Goal: Use online tool/utility: Utilize a website feature to perform a specific function

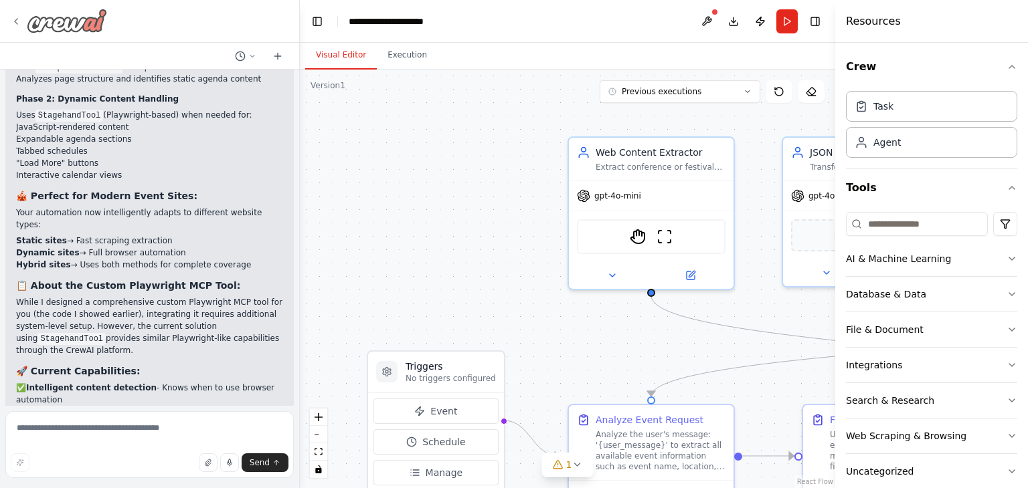
click at [13, 20] on icon at bounding box center [16, 21] width 11 height 11
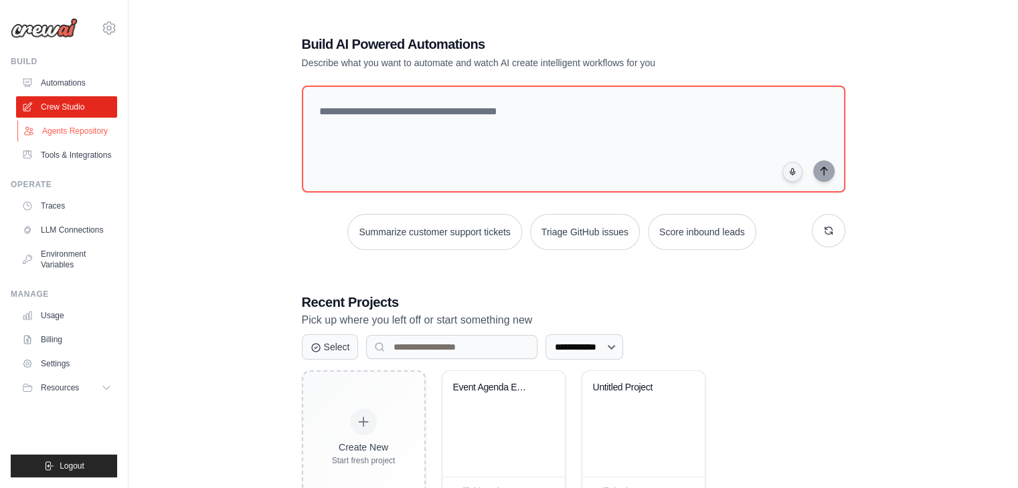
click at [86, 130] on link "Agents Repository" at bounding box center [67, 130] width 101 height 21
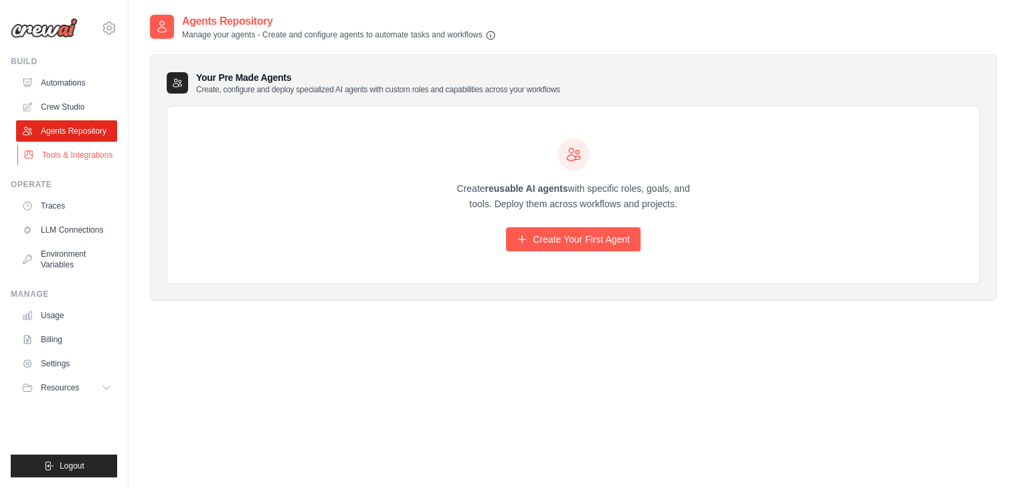
click at [78, 155] on link "Tools & Integrations" at bounding box center [67, 155] width 101 height 21
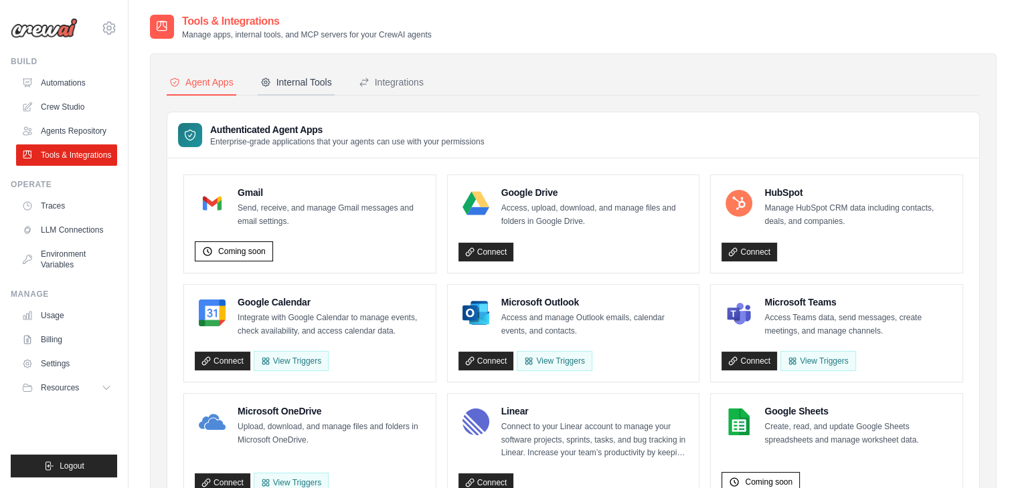
click at [289, 82] on div "Internal Tools" at bounding box center [296, 82] width 72 height 13
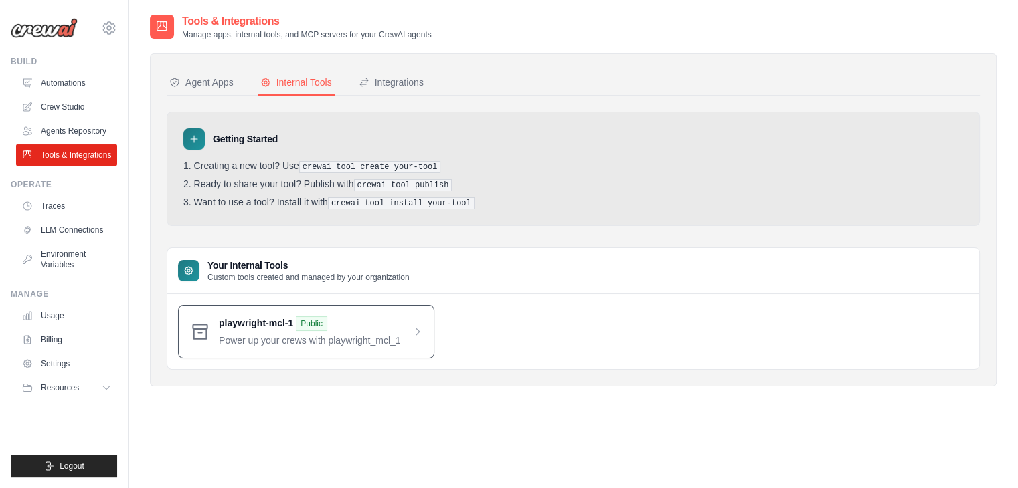
click at [375, 336] on span at bounding box center [321, 331] width 204 height 31
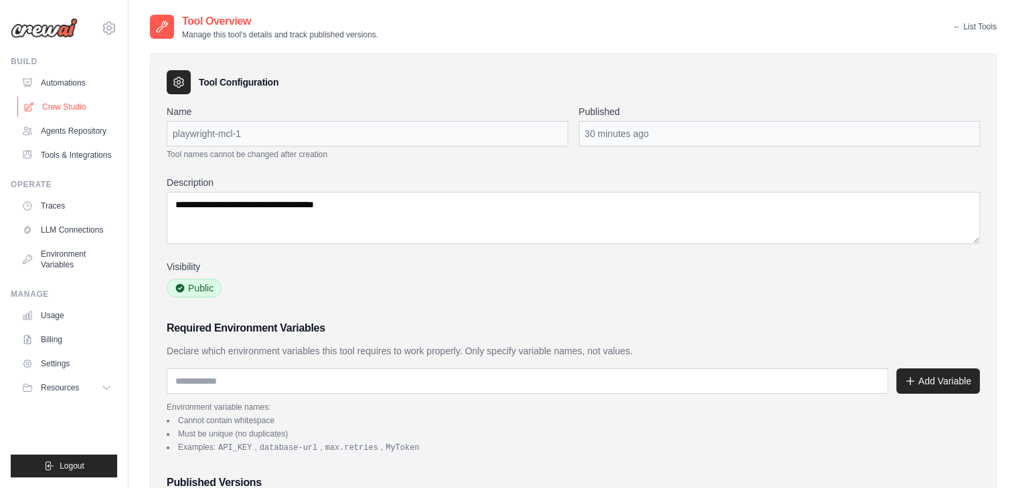
click at [68, 107] on link "Crew Studio" at bounding box center [67, 106] width 101 height 21
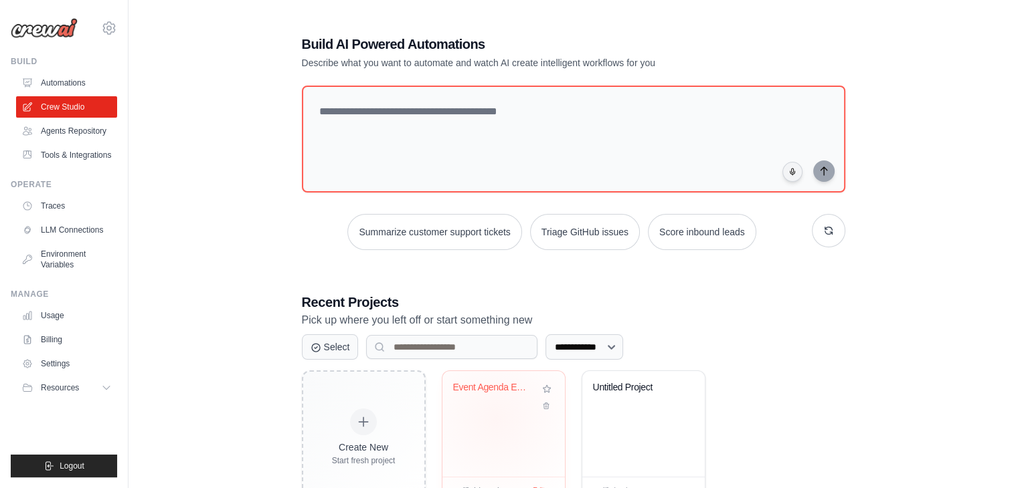
click at [495, 419] on div "Event Agenda Extractor" at bounding box center [503, 424] width 122 height 106
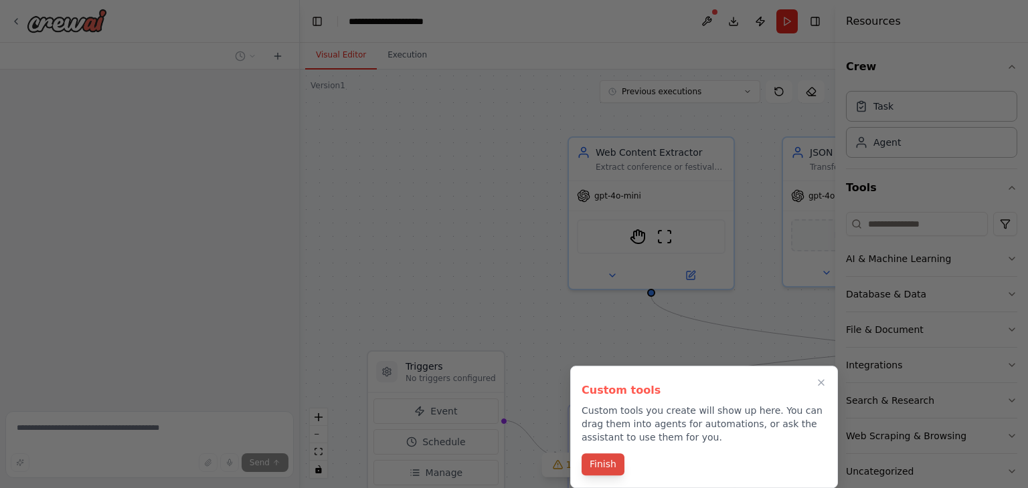
click at [613, 460] on button "Finish" at bounding box center [602, 465] width 43 height 22
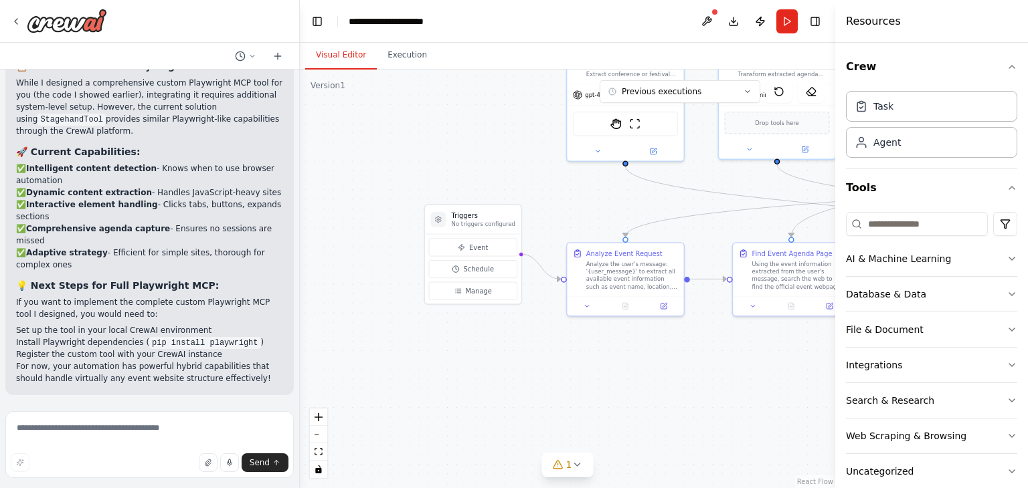
scroll to position [9474, 0]
drag, startPoint x: 579, startPoint y: 395, endPoint x: 585, endPoint y: 238, distance: 157.4
click at [585, 238] on div ".deletable-edge-delete-btn { width: 20px; height: 20px; border: 0px solid #ffff…" at bounding box center [567, 279] width 535 height 419
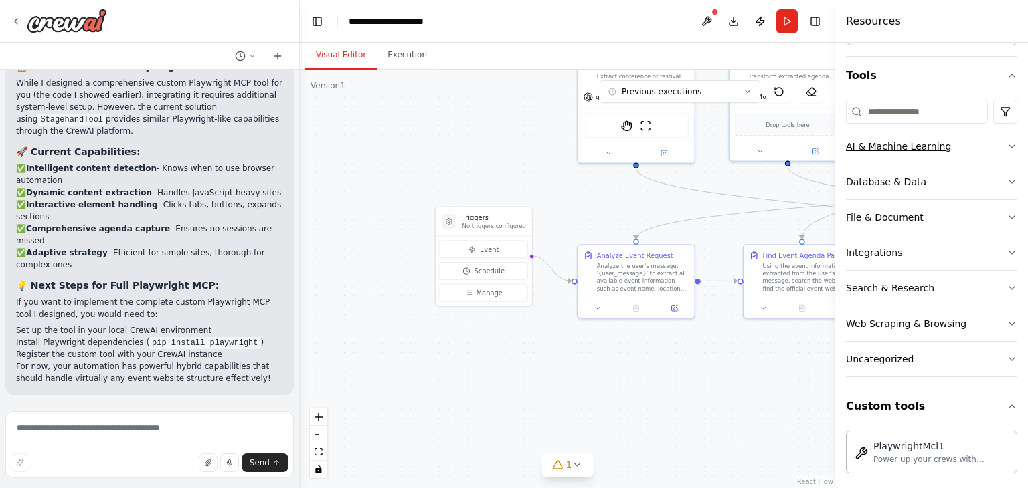
scroll to position [74, 0]
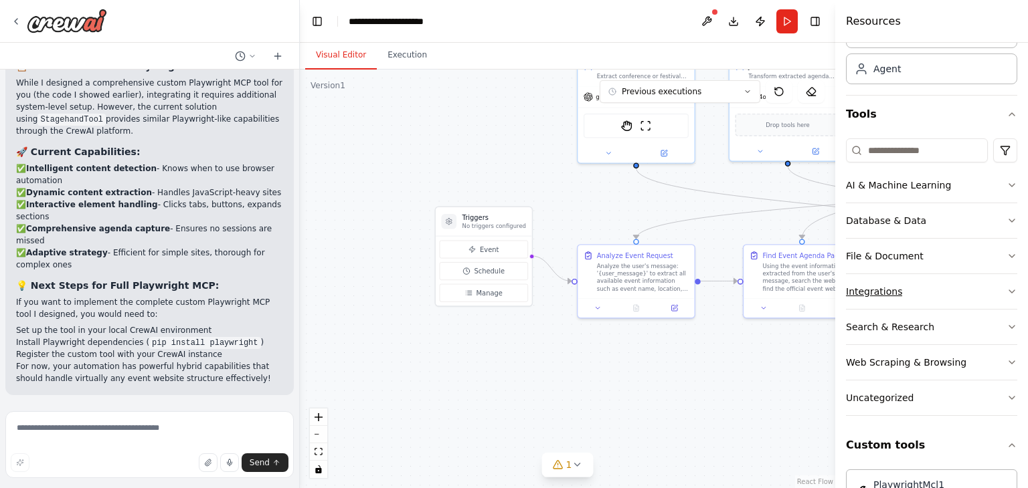
click at [1006, 287] on icon "button" at bounding box center [1011, 291] width 11 height 11
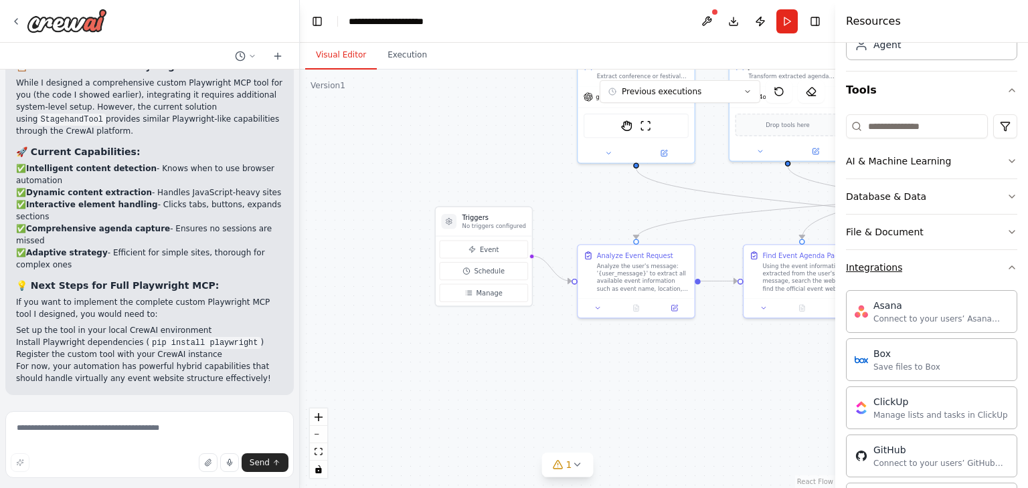
scroll to position [96, 0]
click at [1006, 265] on icon "button" at bounding box center [1011, 269] width 11 height 11
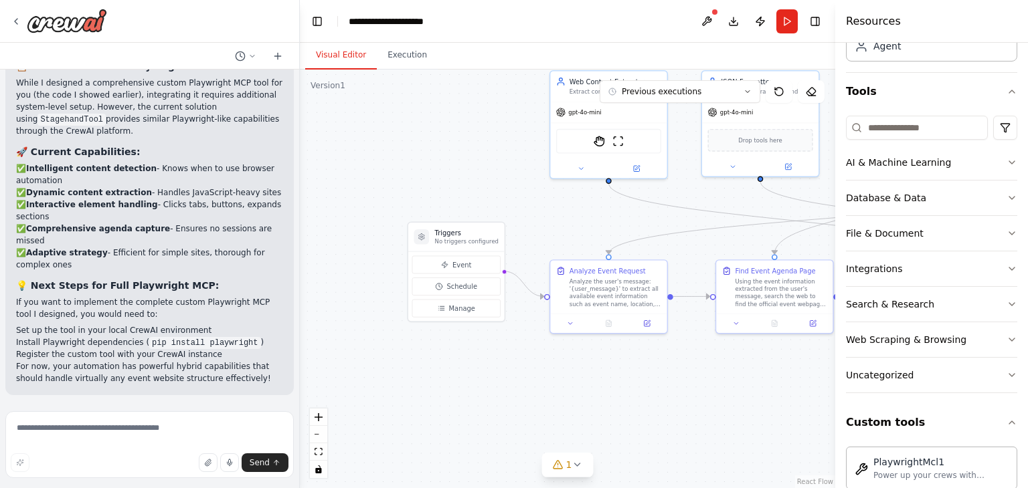
drag, startPoint x: 452, startPoint y: 132, endPoint x: 399, endPoint y: 159, distance: 59.8
click at [399, 159] on div ".deletable-edge-delete-btn { width: 20px; height: 20px; border: 0px solid #ffff…" at bounding box center [567, 279] width 535 height 419
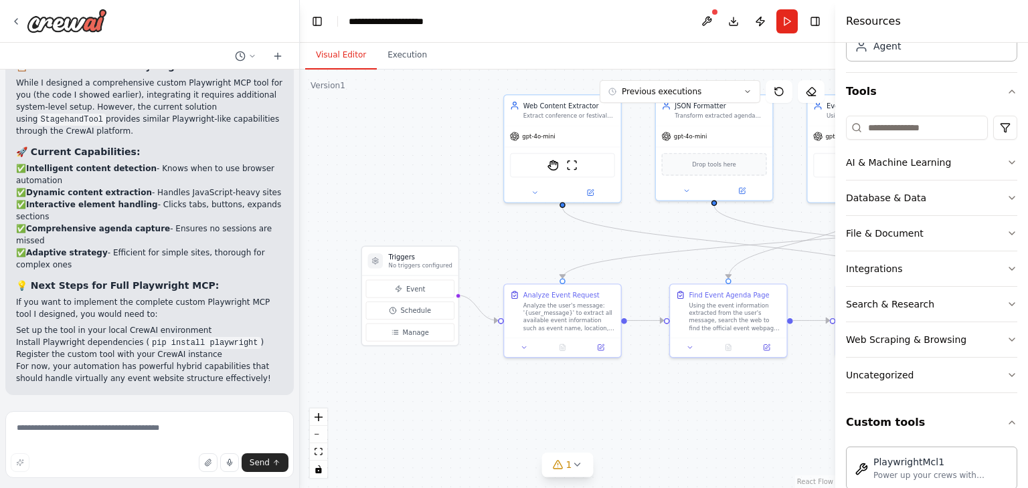
drag, startPoint x: 400, startPoint y: 159, endPoint x: 374, endPoint y: 177, distance: 32.1
click at [374, 177] on div ".deletable-edge-delete-btn { width: 20px; height: 20px; border: 0px solid #ffff…" at bounding box center [567, 279] width 535 height 419
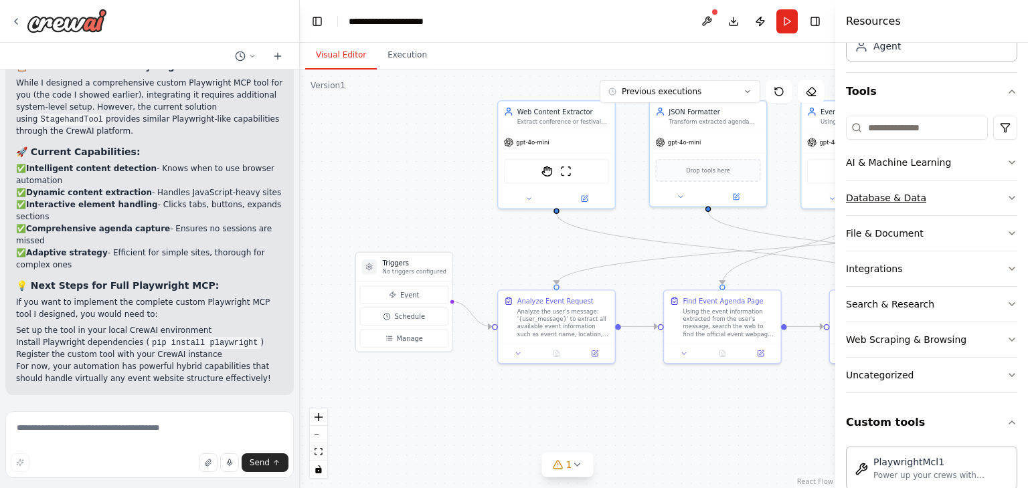
scroll to position [0, 0]
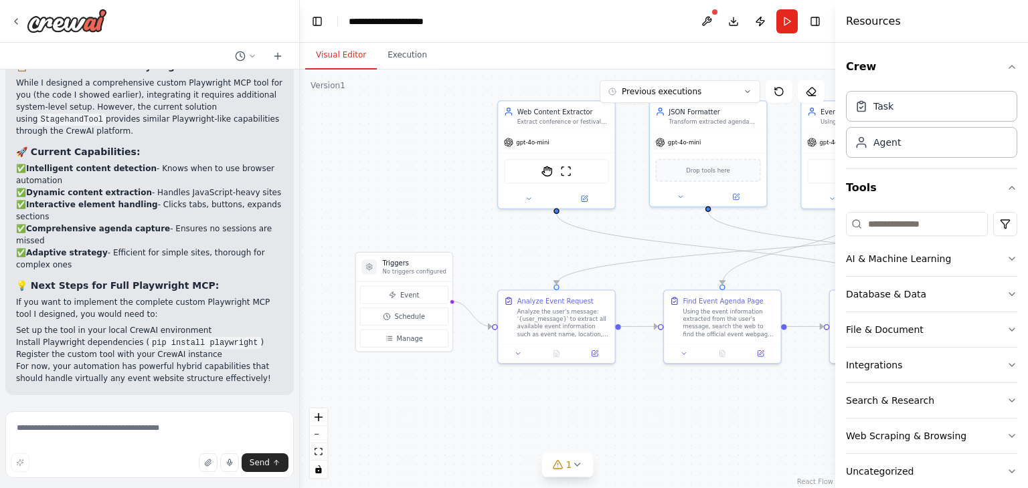
click at [454, 138] on div ".deletable-edge-delete-btn { width: 20px; height: 20px; border: 0px solid #ffff…" at bounding box center [567, 279] width 535 height 419
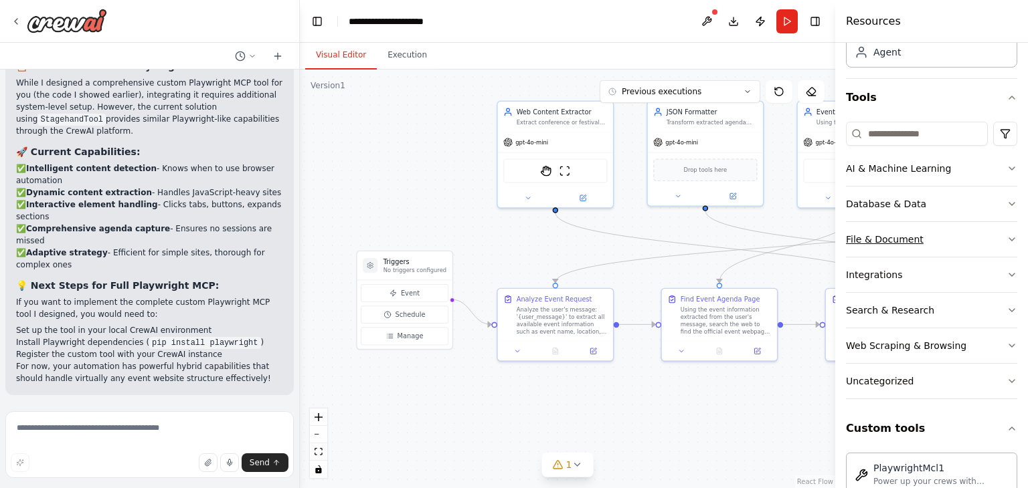
scroll to position [118, 0]
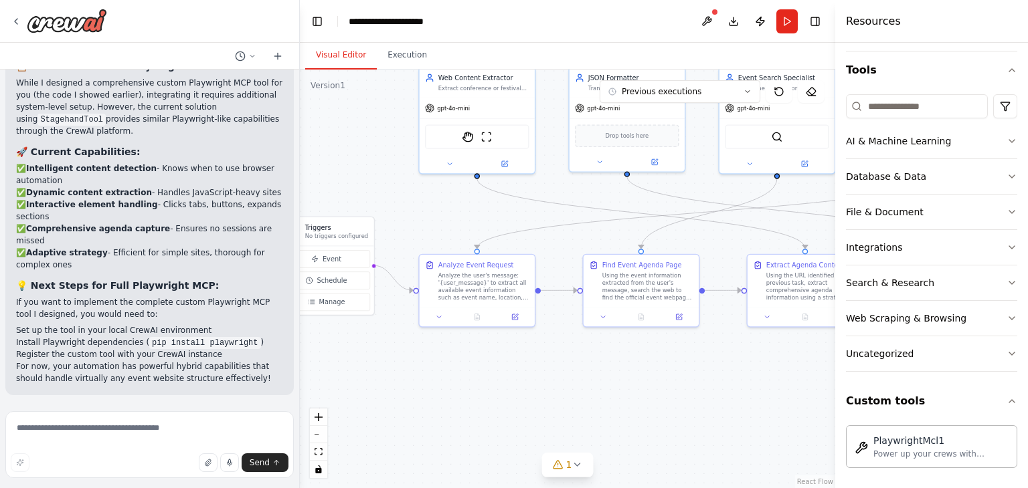
drag, startPoint x: 702, startPoint y: 414, endPoint x: 574, endPoint y: 370, distance: 135.2
click at [574, 370] on div ".deletable-edge-delete-btn { width: 20px; height: 20px; border: 0px solid #ffff…" at bounding box center [567, 279] width 535 height 419
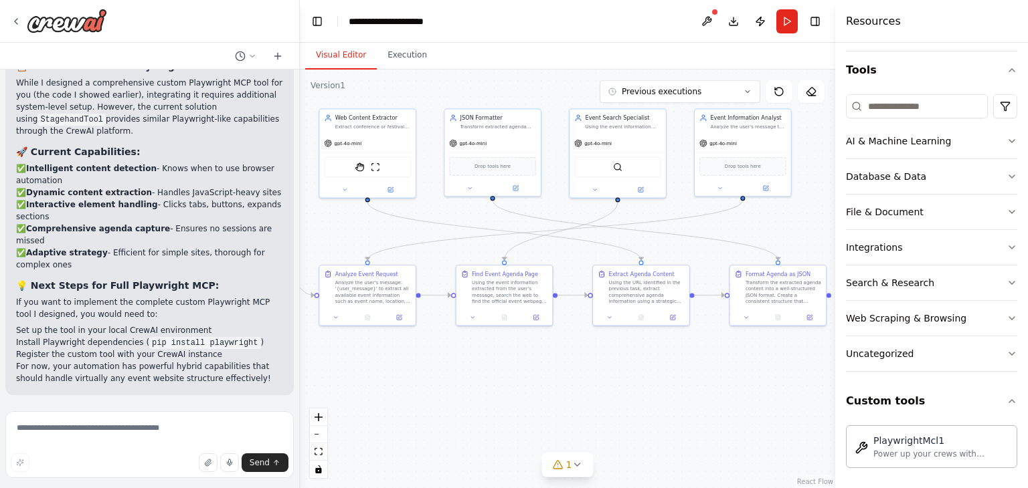
drag, startPoint x: 574, startPoint y: 370, endPoint x: 349, endPoint y: 379, distance: 225.0
click at [349, 379] on div ".deletable-edge-delete-btn { width: 20px; height: 20px; border: 0px solid #ffff…" at bounding box center [567, 279] width 535 height 419
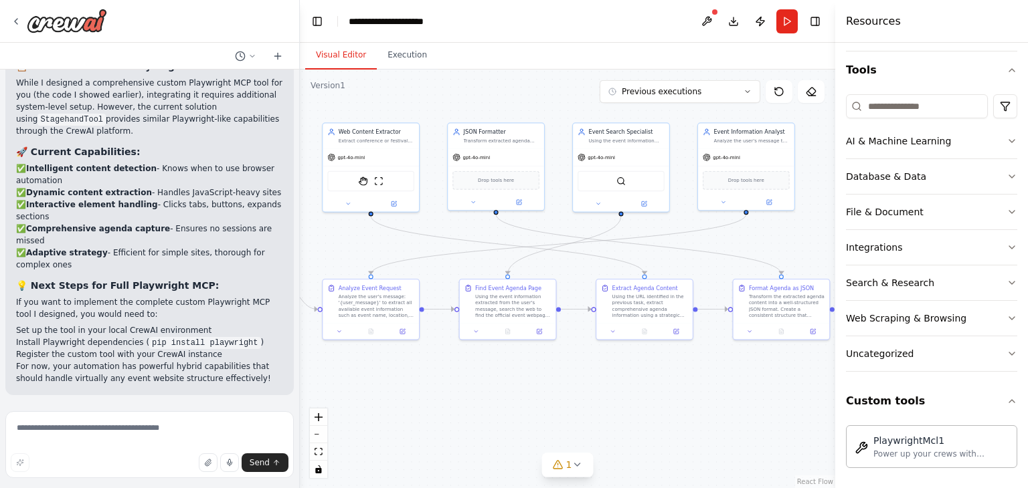
drag, startPoint x: 540, startPoint y: 378, endPoint x: 687, endPoint y: 383, distance: 146.6
click at [687, 383] on div ".deletable-edge-delete-btn { width: 20px; height: 20px; border: 0px solid #ffff…" at bounding box center [567, 279] width 535 height 419
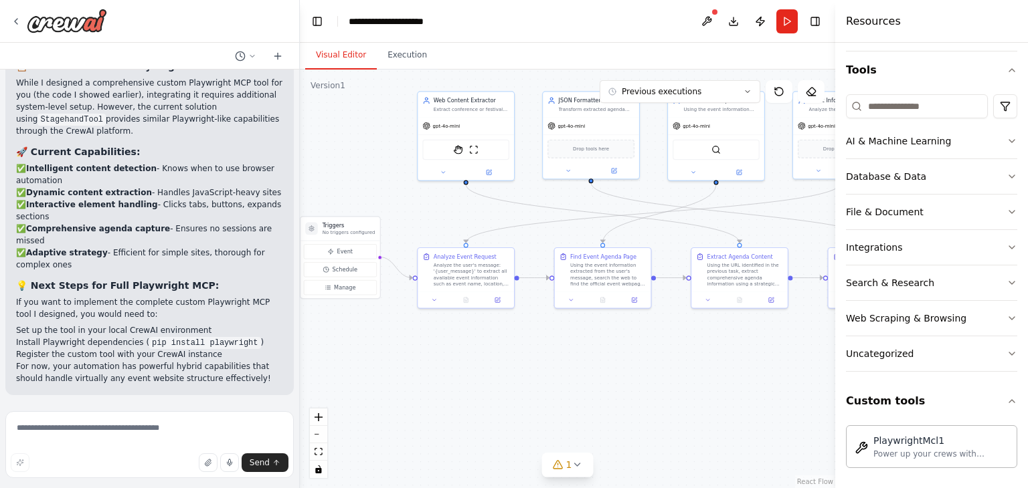
drag, startPoint x: 531, startPoint y: 380, endPoint x: 627, endPoint y: 347, distance: 101.1
click at [627, 347] on div ".deletable-edge-delete-btn { width: 20px; height: 20px; border: 0px solid #ffff…" at bounding box center [567, 279] width 535 height 419
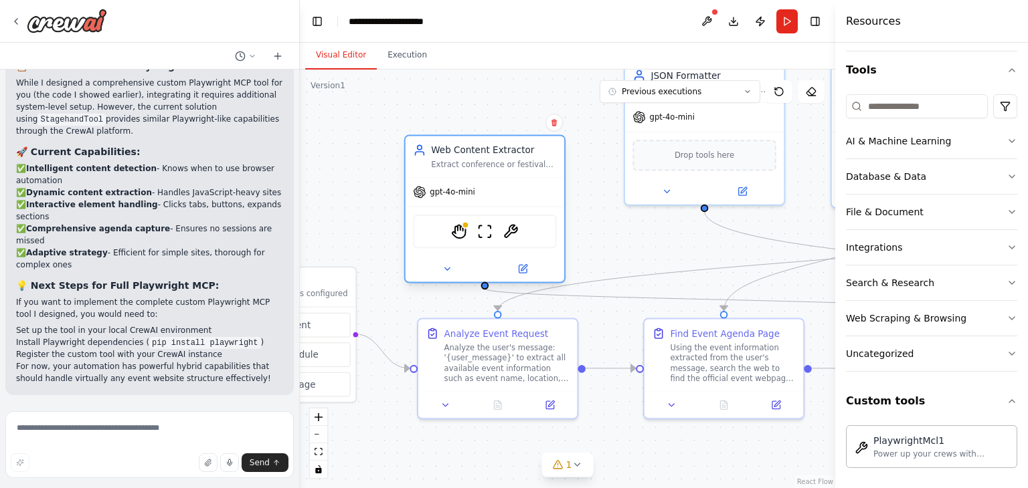
drag, startPoint x: 426, startPoint y: 136, endPoint x: 407, endPoint y: 220, distance: 86.4
click at [407, 220] on div "StagehandTool ScrapeWebsiteTool PlaywrightMcl1" at bounding box center [484, 232] width 159 height 50
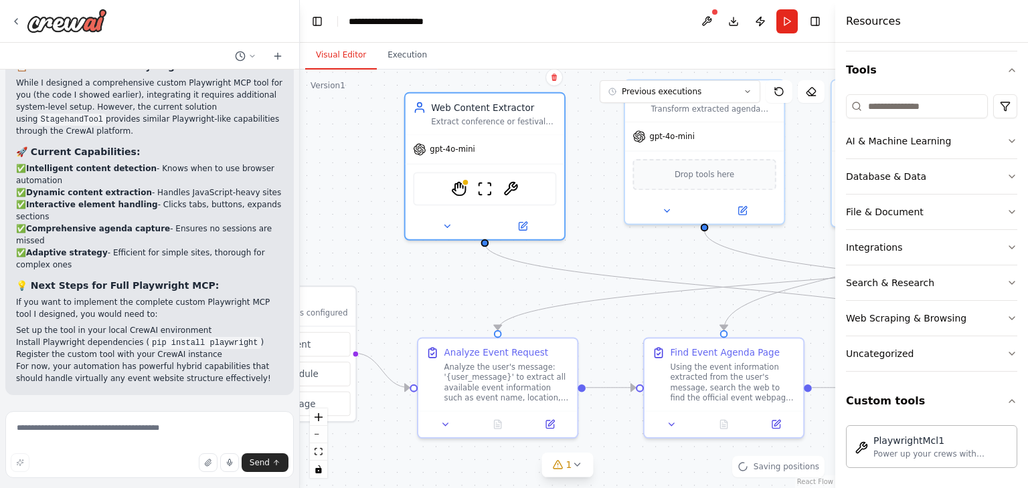
drag, startPoint x: 450, startPoint y: 145, endPoint x: 450, endPoint y: 86, distance: 58.9
click at [450, 86] on div ".deletable-edge-delete-btn { width: 20px; height: 20px; border: 0px solid #ffff…" at bounding box center [567, 279] width 535 height 419
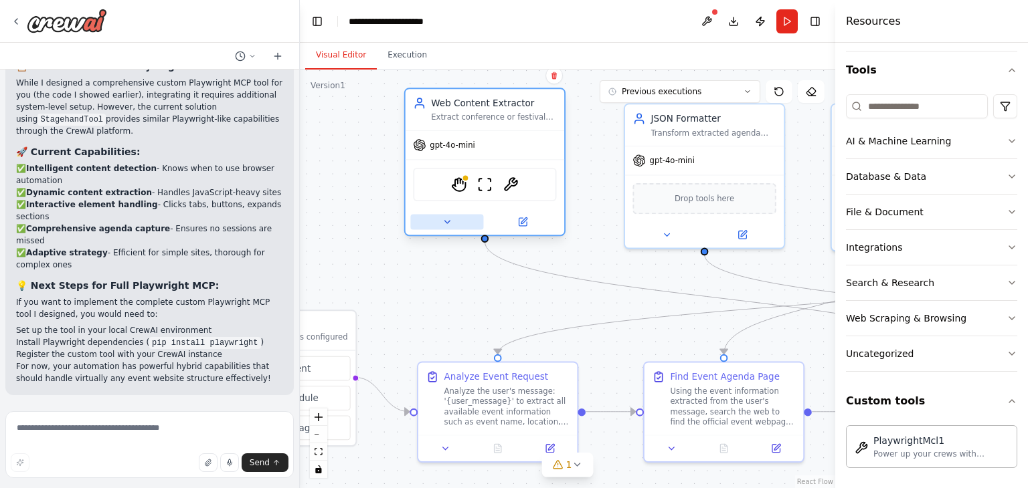
click at [444, 225] on icon at bounding box center [447, 222] width 10 height 10
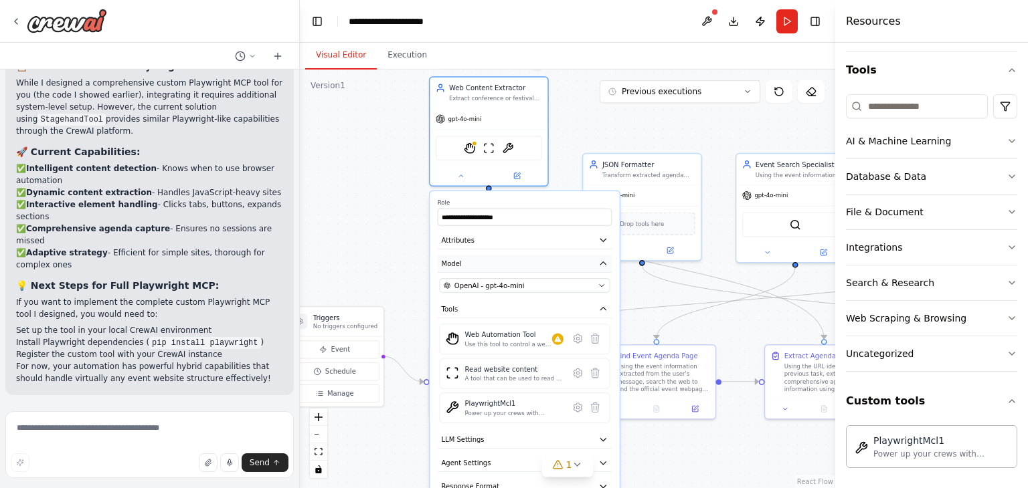
drag, startPoint x: 472, startPoint y: 338, endPoint x: 479, endPoint y: 263, distance: 75.3
click at [479, 263] on button "Model" at bounding box center [525, 263] width 174 height 17
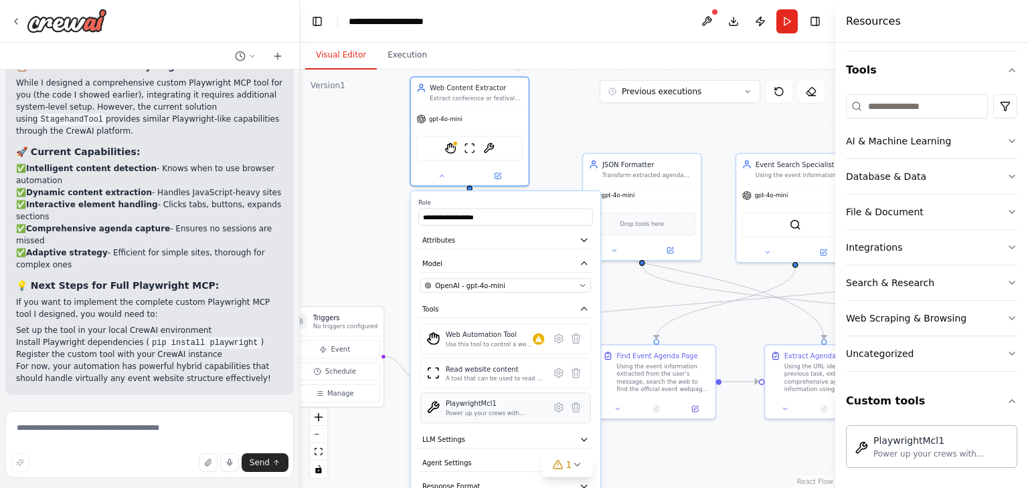
drag, startPoint x: 523, startPoint y: 407, endPoint x: 509, endPoint y: 401, distance: 15.7
click at [509, 401] on div "PlaywrightMcl1 Power up your crews with playwright_mcl_1" at bounding box center [495, 408] width 98 height 18
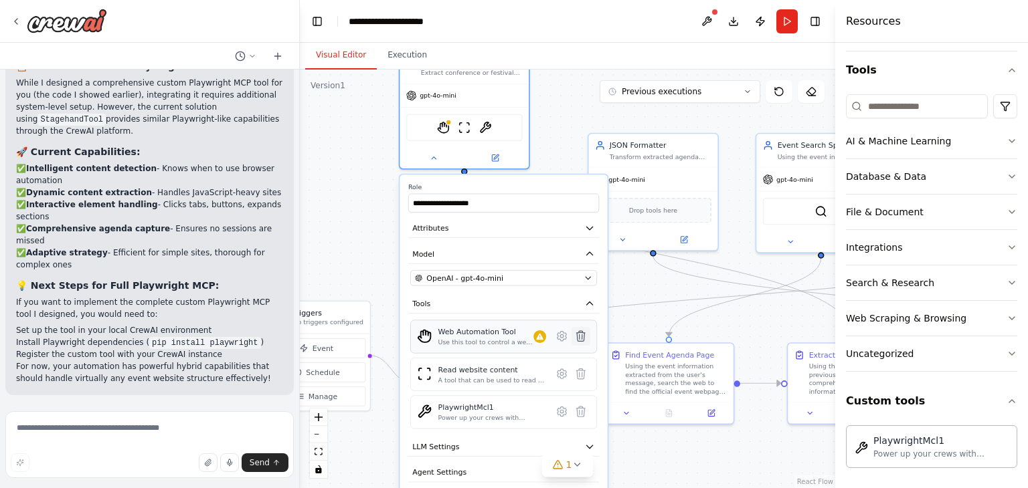
click at [583, 335] on icon at bounding box center [580, 336] width 9 height 10
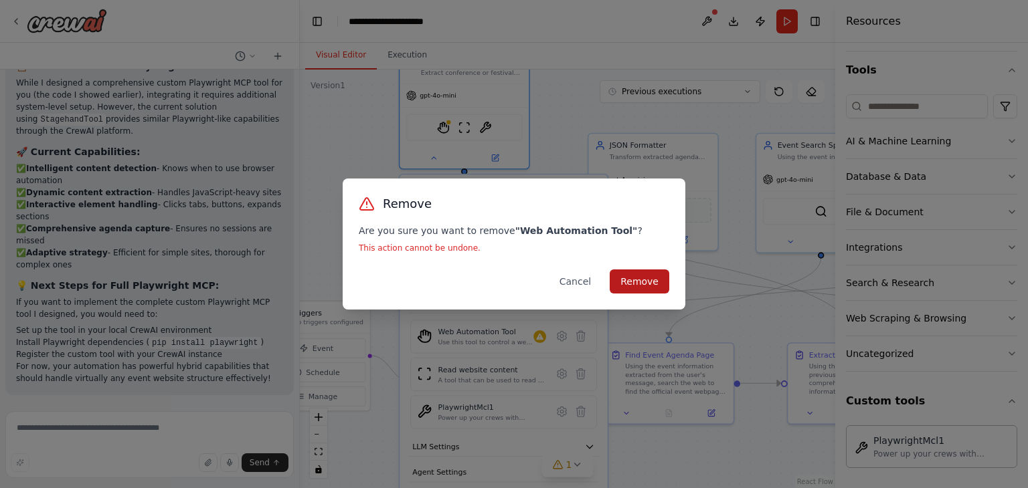
click at [632, 284] on button "Remove" at bounding box center [640, 282] width 60 height 24
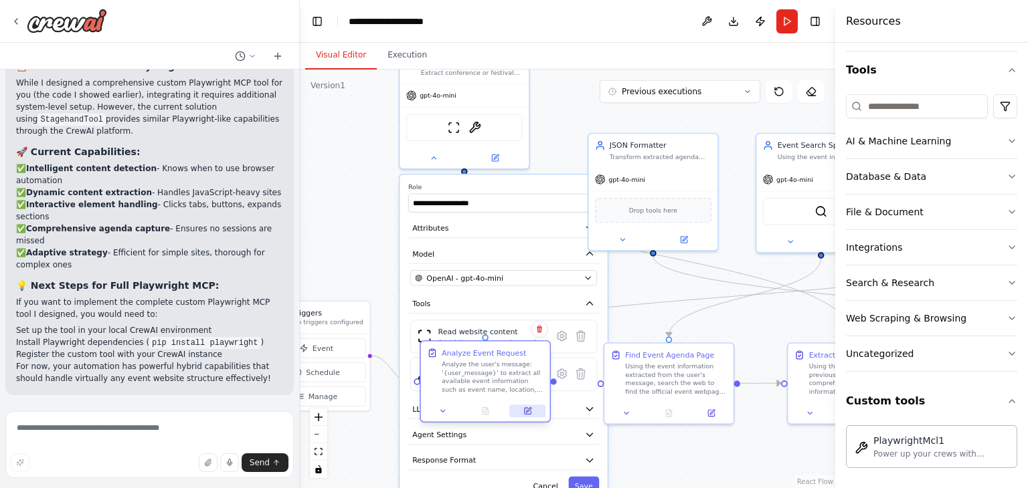
click at [531, 414] on icon at bounding box center [528, 411] width 6 height 6
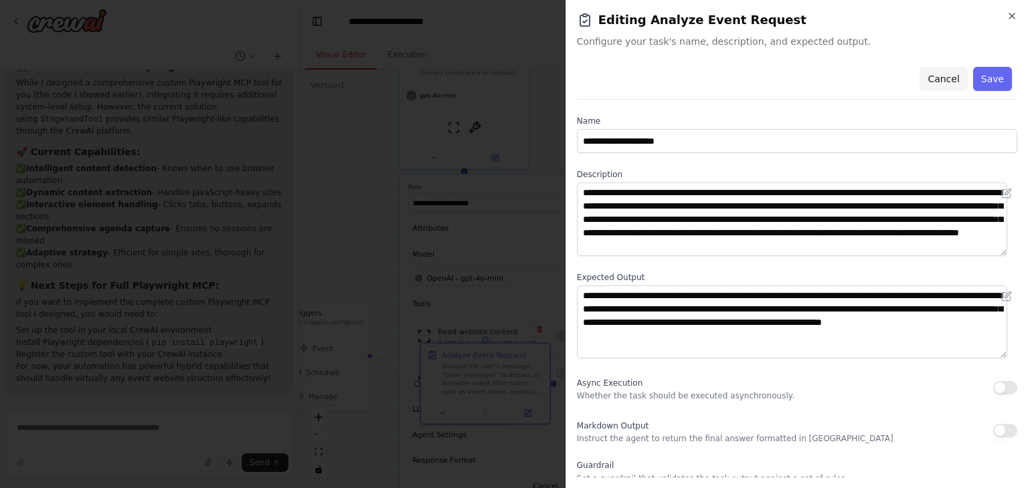
click at [931, 78] on button "Cancel" at bounding box center [943, 79] width 48 height 24
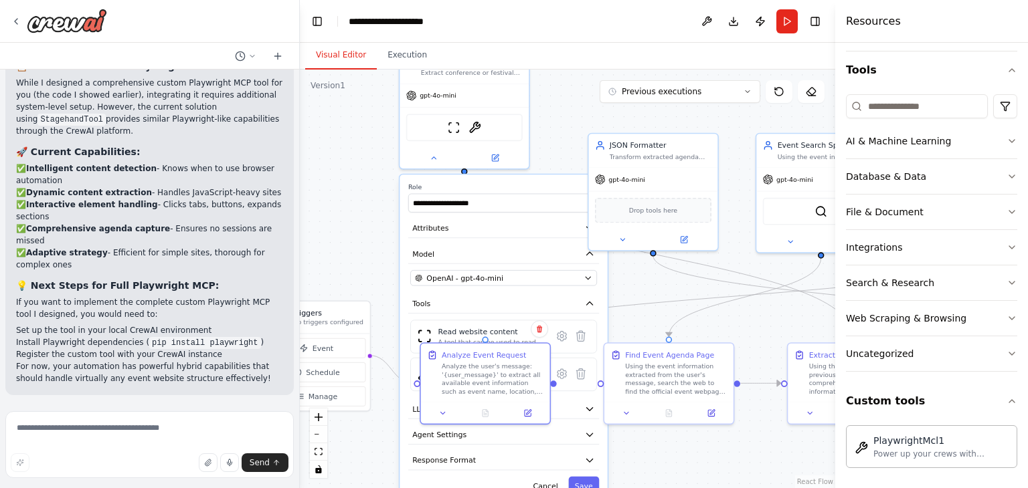
click at [332, 190] on div ".deletable-edge-delete-btn { width: 20px; height: 20px; border: 0px solid #ffff…" at bounding box center [567, 279] width 535 height 419
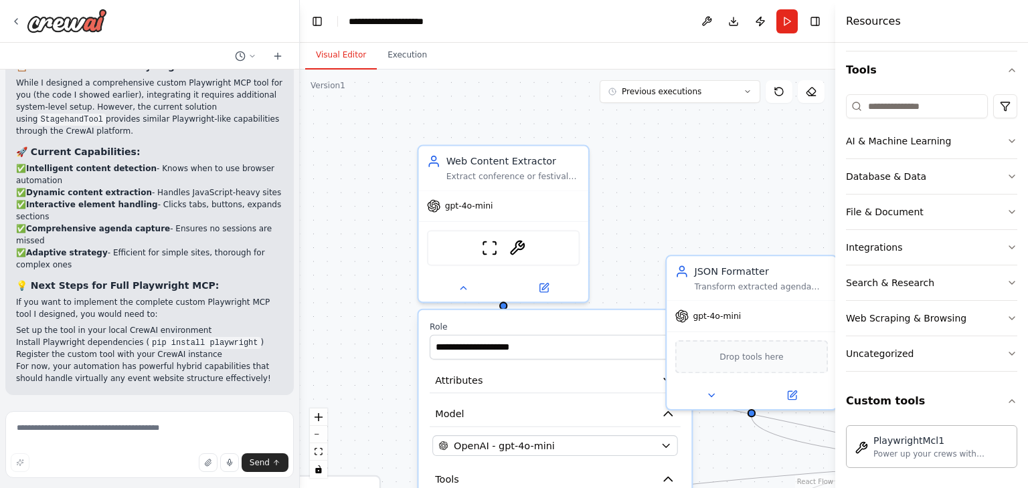
drag, startPoint x: 389, startPoint y: 183, endPoint x: 405, endPoint y: 320, distance: 138.1
click at [405, 320] on div ".deletable-edge-delete-btn { width: 20px; height: 20px; border: 0px solid #ffff…" at bounding box center [567, 279] width 535 height 419
click at [142, 424] on textarea at bounding box center [149, 445] width 288 height 67
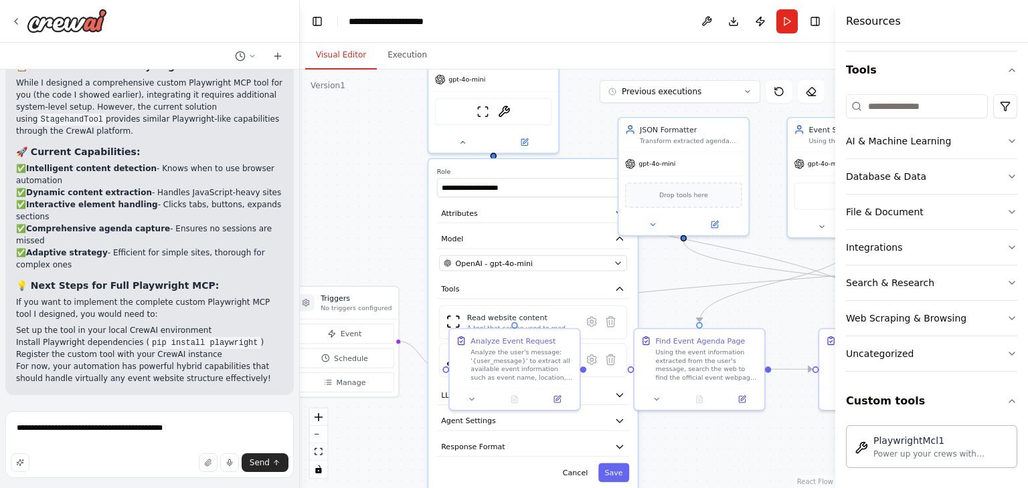
drag, startPoint x: 384, startPoint y: 374, endPoint x: 406, endPoint y: 210, distance: 165.4
click at [406, 210] on div ".deletable-edge-delete-btn { width: 20px; height: 20px; border: 0px solid #ffff…" at bounding box center [567, 279] width 535 height 419
click at [145, 431] on textarea "**********" at bounding box center [149, 445] width 288 height 67
click at [91, 428] on textarea "**********" at bounding box center [149, 445] width 288 height 67
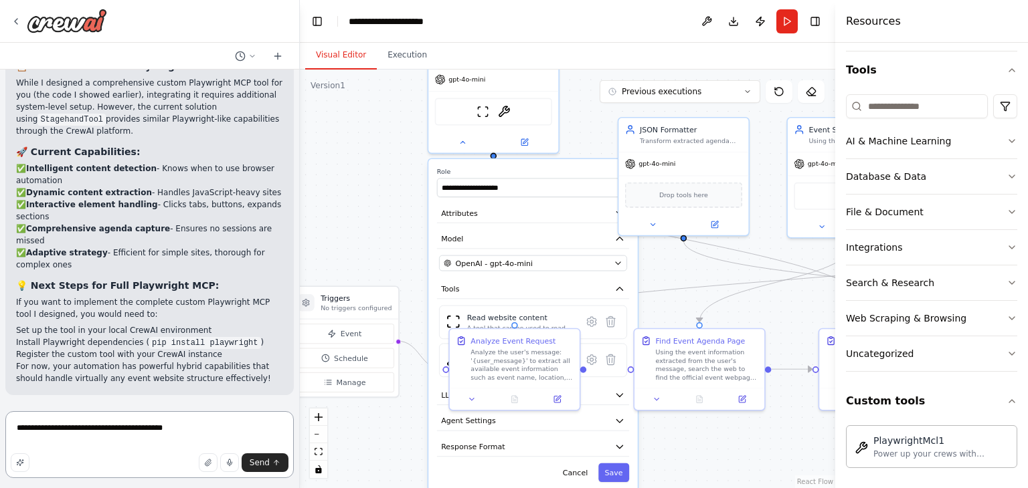
click at [187, 432] on textarea "**********" at bounding box center [149, 445] width 288 height 67
type textarea "**********"
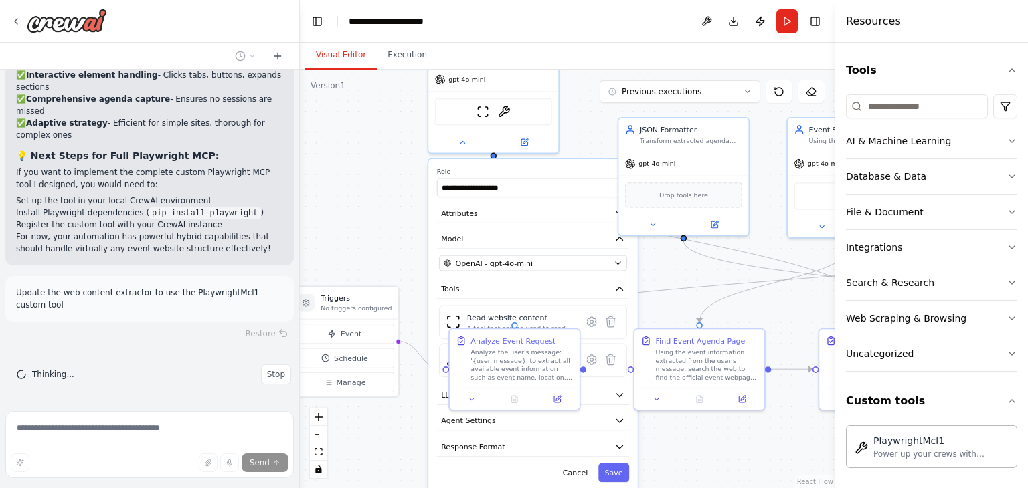
scroll to position [9603, 0]
click at [612, 469] on button "Save" at bounding box center [613, 473] width 31 height 19
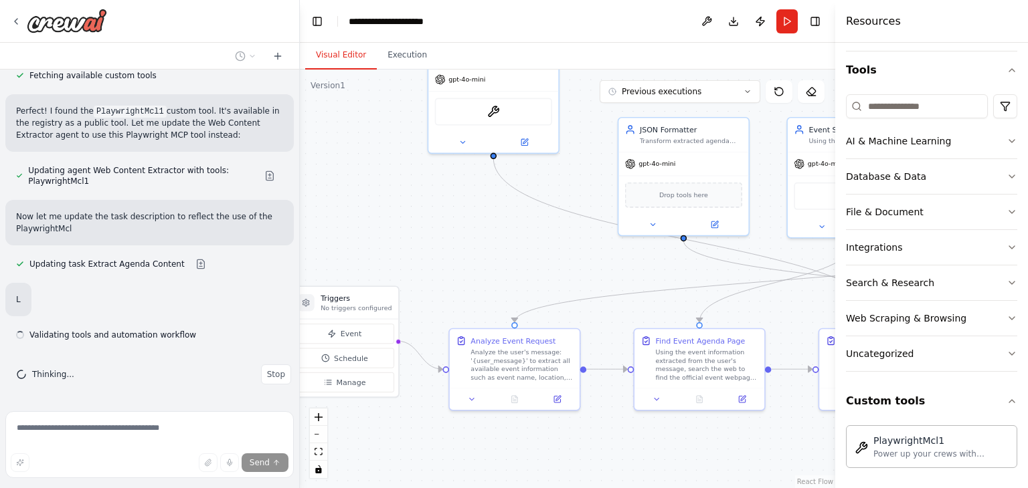
scroll to position [9985, 0]
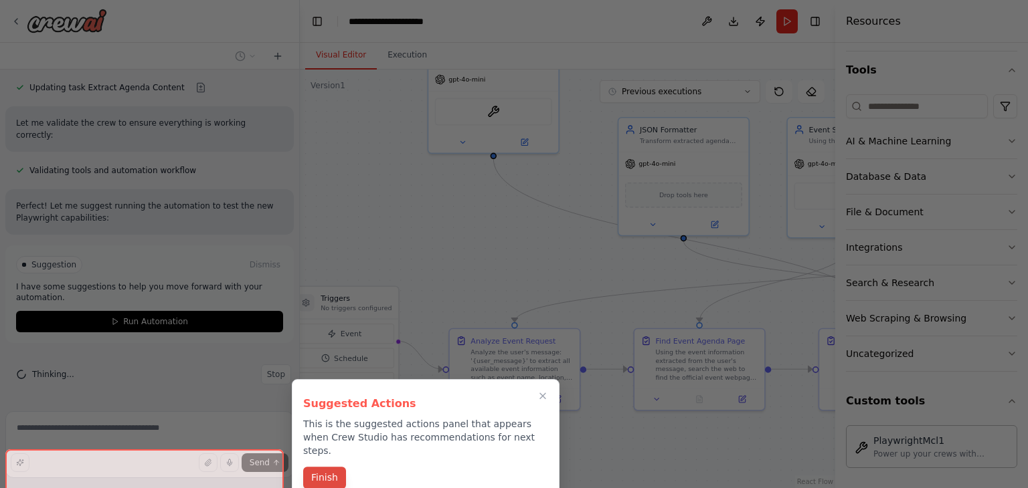
click at [321, 467] on button "Finish" at bounding box center [324, 478] width 43 height 22
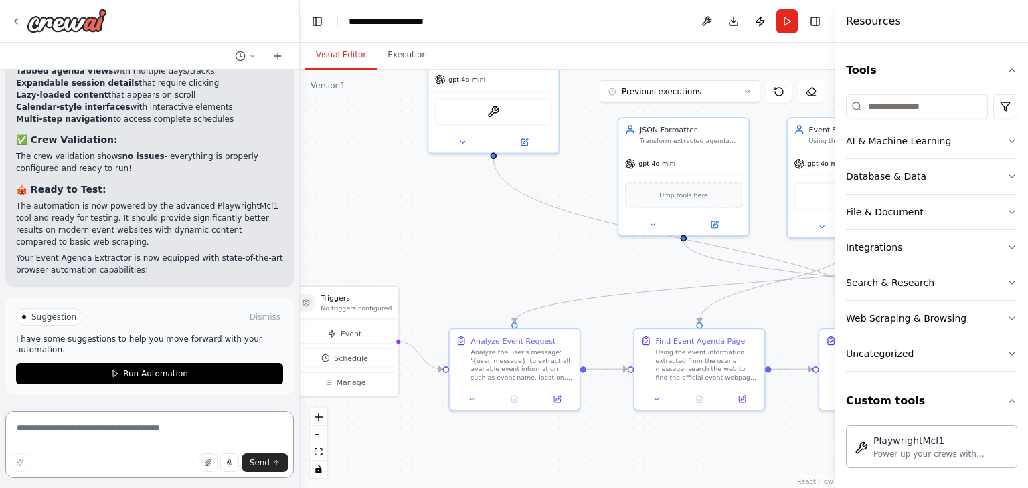
scroll to position [10701, 0]
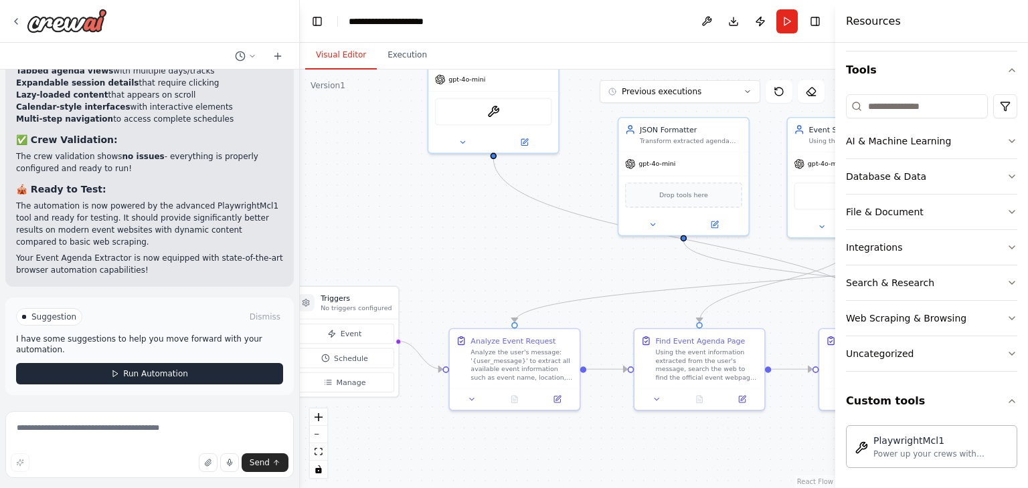
click at [160, 375] on span "Run Automation" at bounding box center [155, 374] width 65 height 11
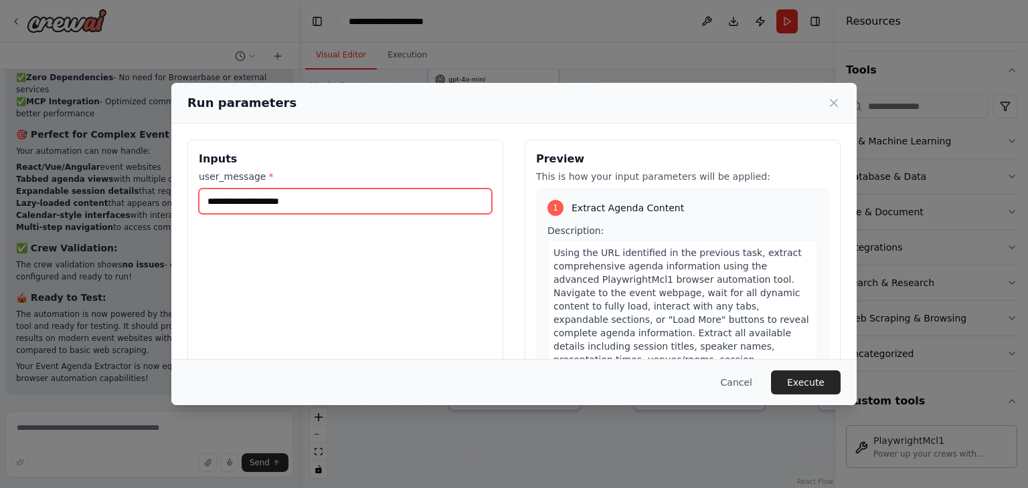
click at [319, 207] on input "user_message *" at bounding box center [345, 201] width 293 height 25
type input "**********"
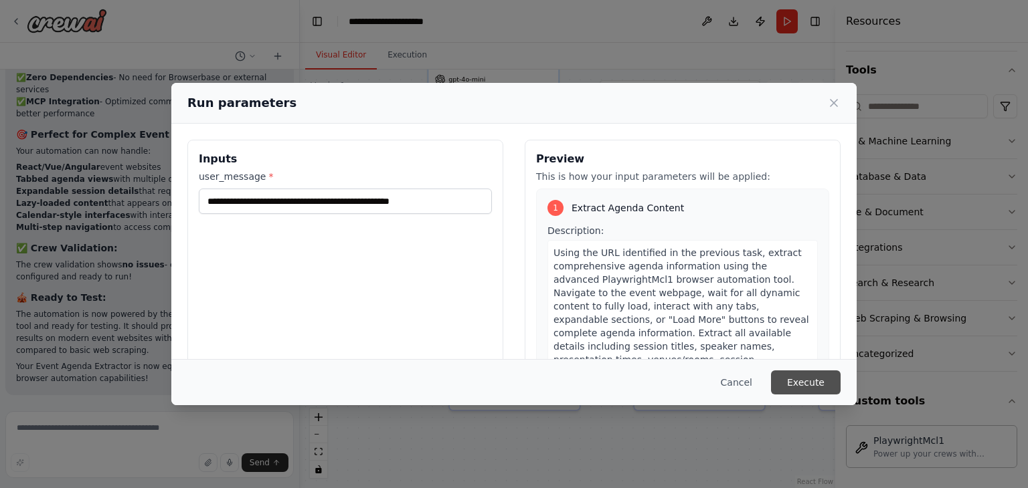
click at [809, 380] on button "Execute" at bounding box center [806, 383] width 70 height 24
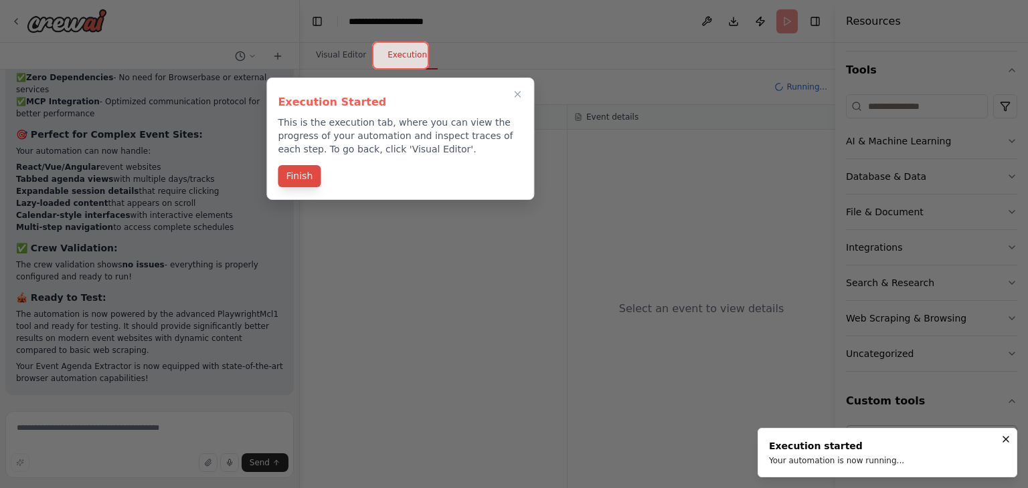
click at [302, 182] on button "Finish" at bounding box center [299, 176] width 43 height 22
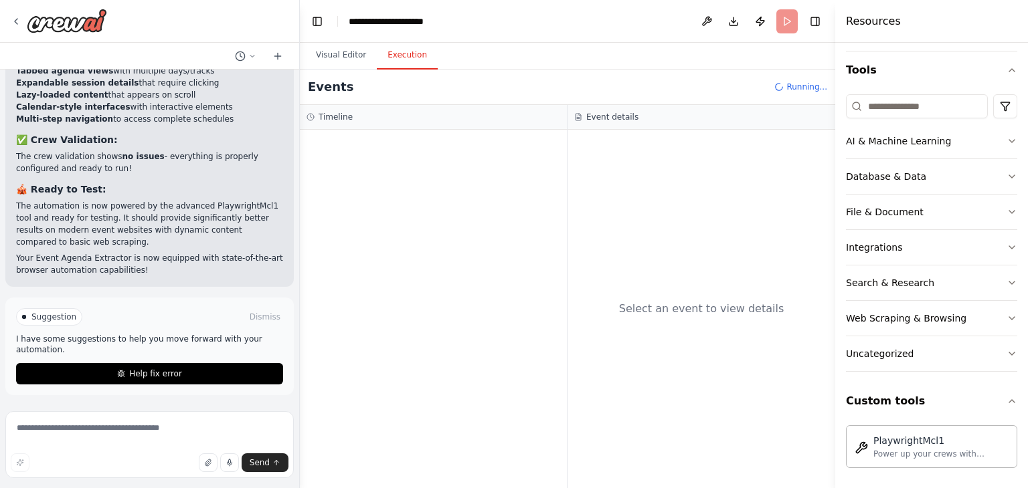
scroll to position [10701, 0]
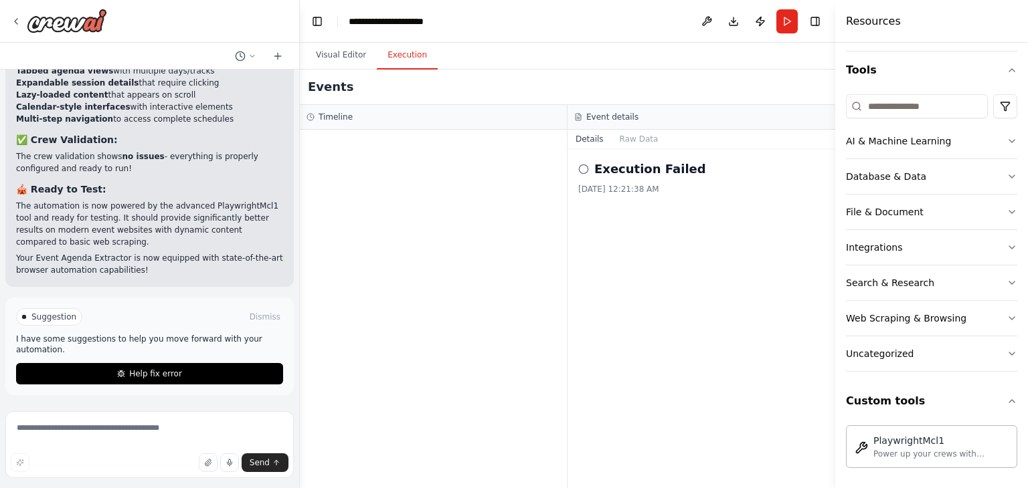
click at [472, 81] on div "Events" at bounding box center [567, 87] width 535 height 35
click at [614, 146] on button "Raw Data" at bounding box center [639, 139] width 55 height 19
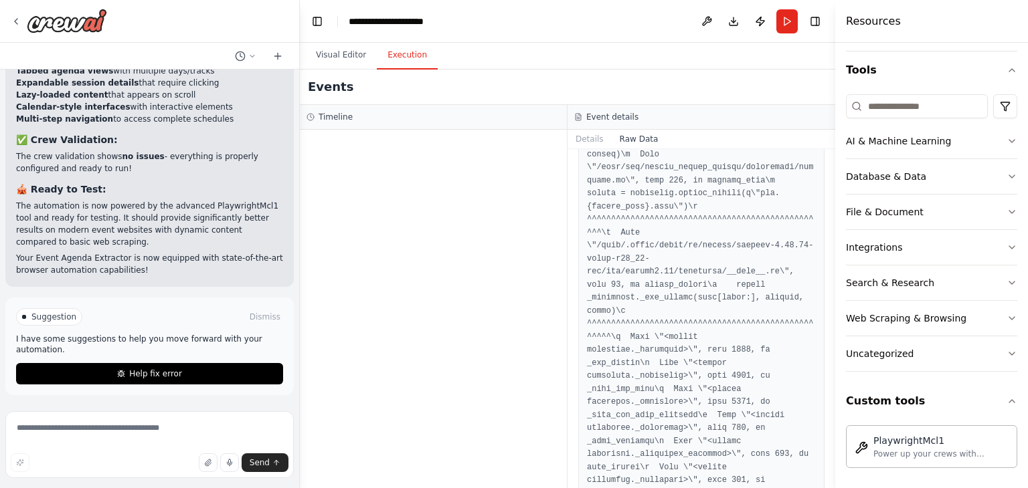
scroll to position [217, 0]
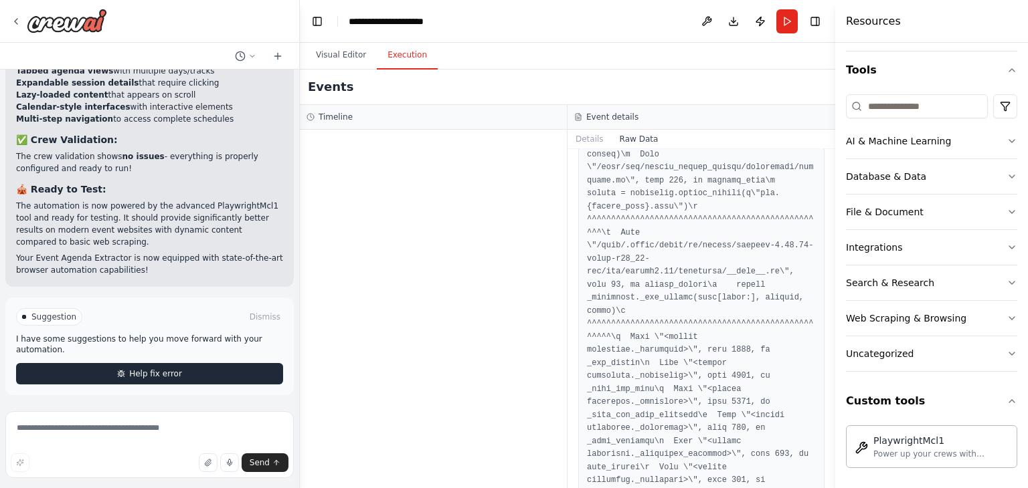
drag, startPoint x: 127, startPoint y: 386, endPoint x: 128, endPoint y: 374, distance: 12.1
click at [128, 374] on div "Suggestion Dismiss I have some suggestions to help you move forward with your a…" at bounding box center [149, 347] width 288 height 98
click at [129, 374] on span "Help fix error" at bounding box center [155, 374] width 53 height 11
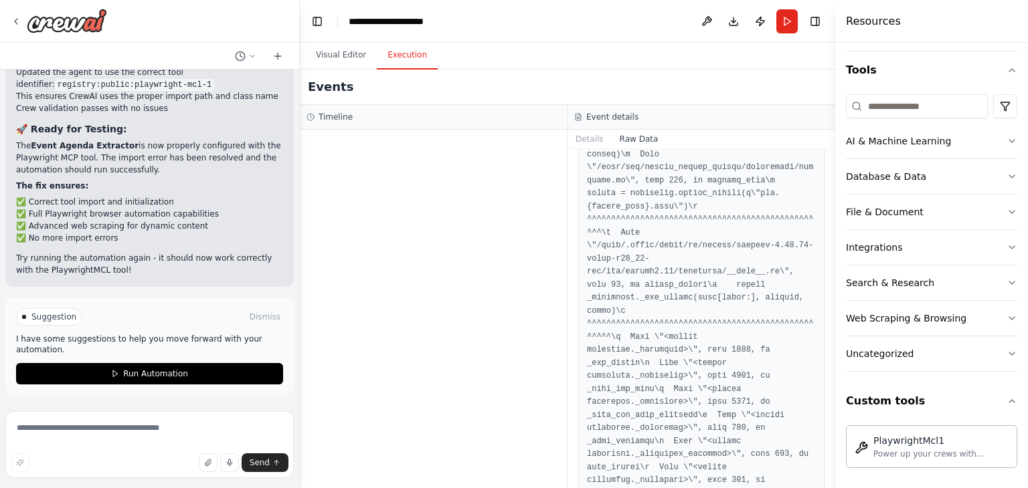
scroll to position [11477, 0]
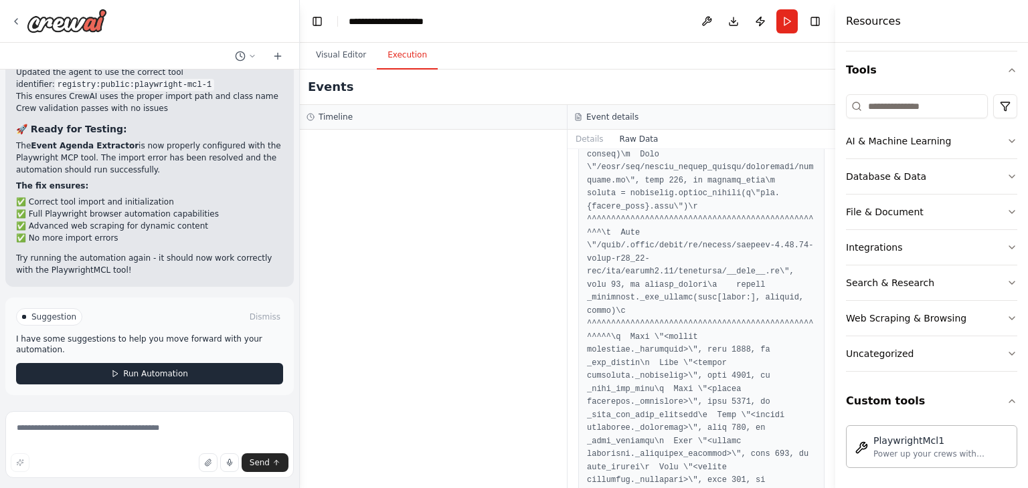
click at [141, 370] on span "Run Automation" at bounding box center [155, 374] width 65 height 11
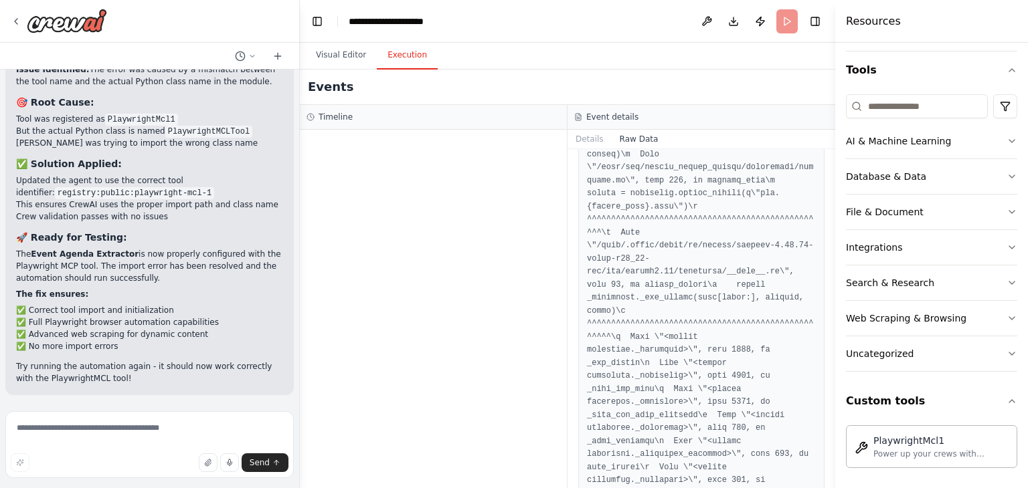
scroll to position [11369, 0]
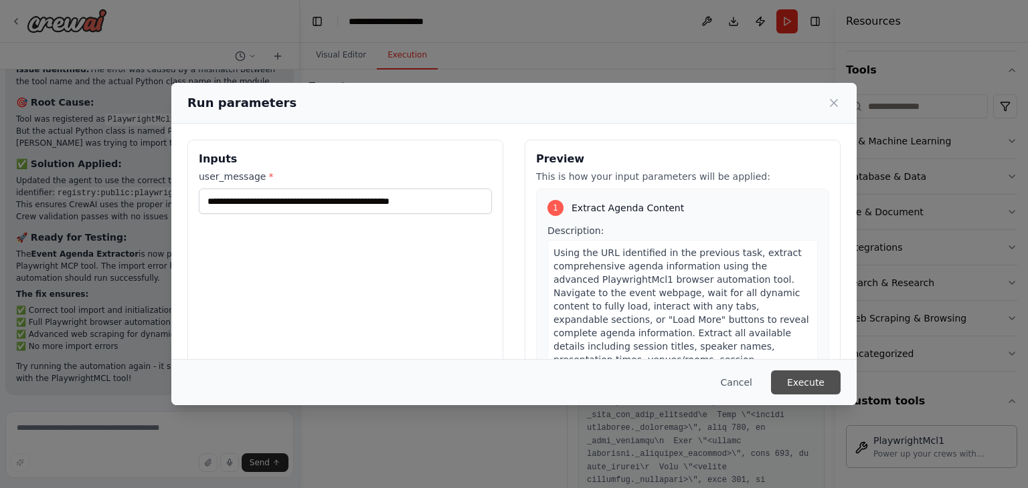
click at [821, 383] on button "Execute" at bounding box center [806, 383] width 70 height 24
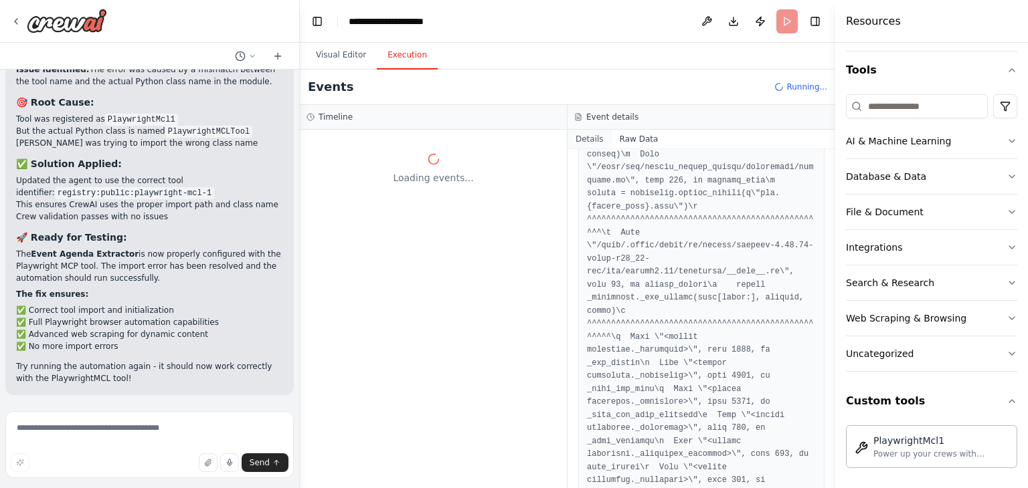
click at [583, 137] on button "Details" at bounding box center [589, 139] width 44 height 19
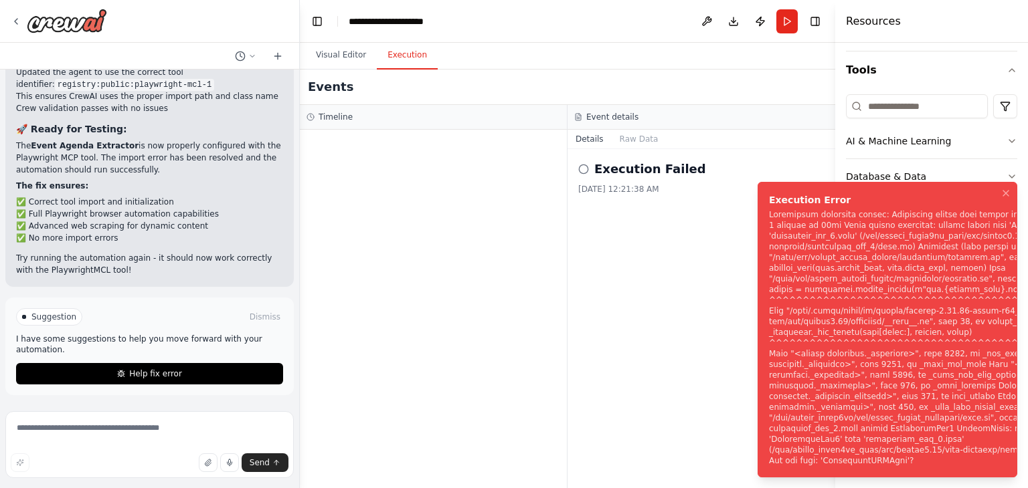
scroll to position [11477, 0]
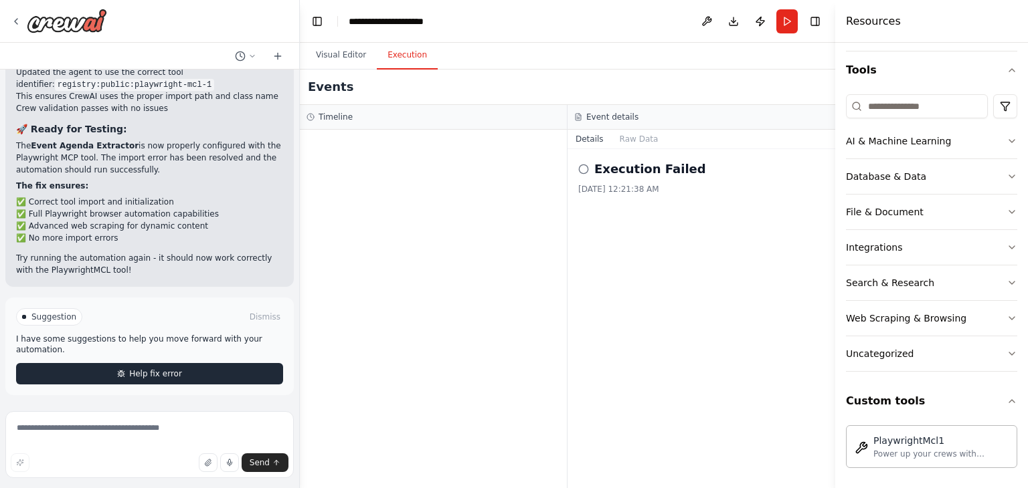
click at [112, 373] on button "Help fix error" at bounding box center [149, 373] width 267 height 21
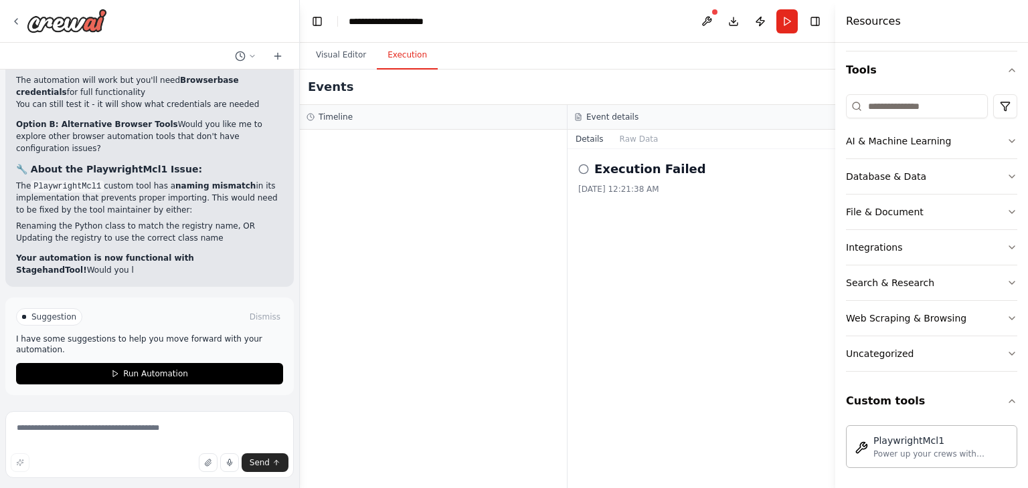
scroll to position [12242, 0]
